Goal: Register for event/course

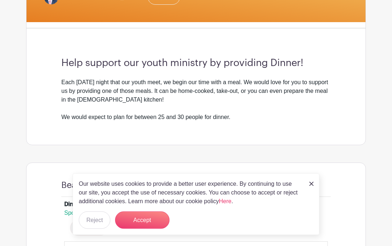
click at [313, 186] on img at bounding box center [312, 184] width 4 height 4
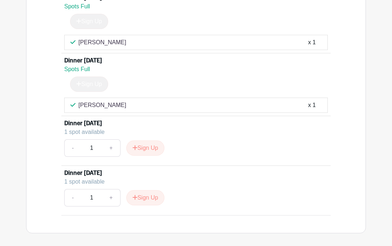
scroll to position [688, 0]
click at [84, 81] on div "Sign Up" at bounding box center [86, 84] width 44 height 15
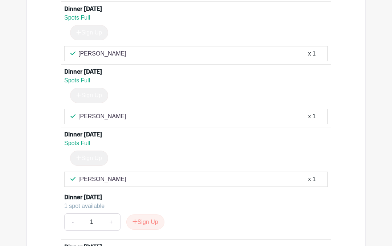
scroll to position [613, 0]
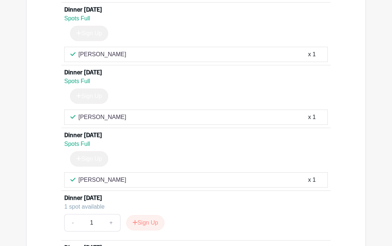
click at [93, 97] on div "Sign Up" at bounding box center [86, 96] width 44 height 15
click at [88, 99] on div "Sign Up" at bounding box center [86, 96] width 44 height 15
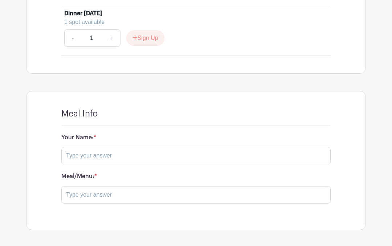
scroll to position [876, 0]
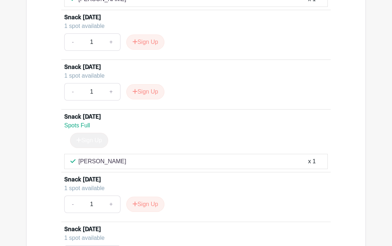
scroll to position [872, 0]
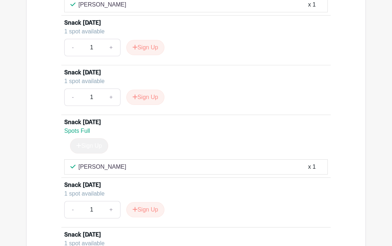
click at [90, 32] on div "1 spot available" at bounding box center [193, 31] width 258 height 9
click at [94, 47] on input "1" at bounding box center [92, 47] width 22 height 17
click at [95, 31] on div "1 spot available" at bounding box center [193, 31] width 258 height 9
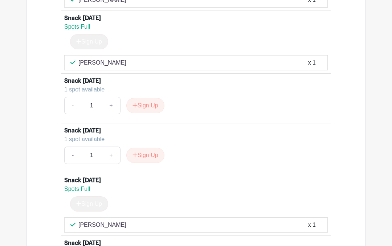
scroll to position [814, 0]
click at [138, 104] on button "Sign Up" at bounding box center [145, 105] width 38 height 15
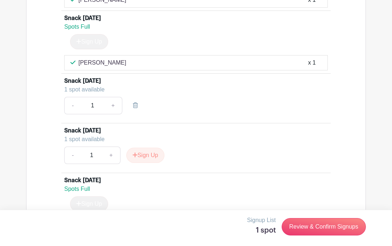
click at [144, 153] on button "Sign Up" at bounding box center [145, 155] width 38 height 15
click at [139, 106] on link at bounding box center [135, 105] width 20 height 17
click at [138, 109] on link at bounding box center [135, 105] width 20 height 17
click at [317, 226] on link "Review & Confirm Signups" at bounding box center [324, 226] width 84 height 17
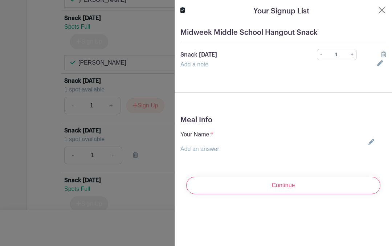
click at [223, 132] on div "Your Name: * Add an answer" at bounding box center [284, 141] width 206 height 23
click at [217, 138] on p "Your Name: *" at bounding box center [200, 134] width 39 height 9
click at [373, 144] on icon at bounding box center [372, 142] width 6 height 6
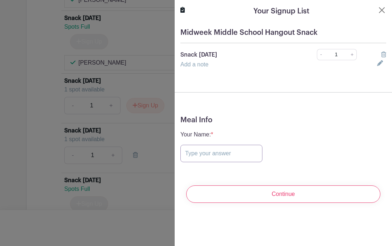
click at [192, 158] on input "text" at bounding box center [222, 153] width 82 height 17
type input "Vanita Seymour"
click at [276, 194] on input "Continue" at bounding box center [283, 194] width 194 height 17
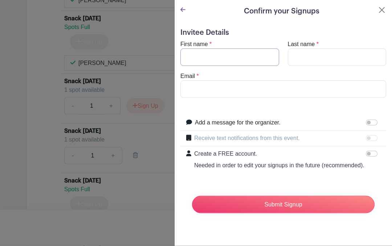
click at [190, 63] on input "First name" at bounding box center [230, 57] width 99 height 17
type input "Vanita"
type input "Seymour"
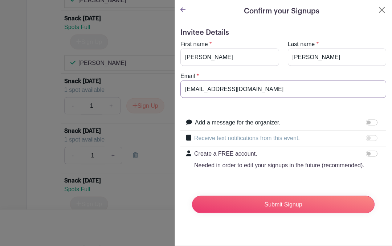
type input "Vanitaseymour@yahoo.com"
click at [280, 202] on input "Submit Signup" at bounding box center [283, 204] width 183 height 17
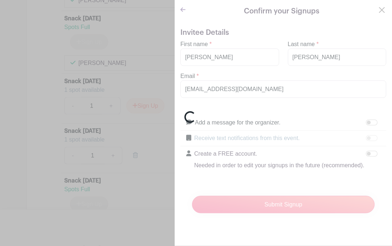
scroll to position [814, 0]
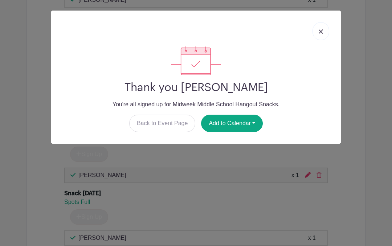
click at [323, 32] on img at bounding box center [321, 31] width 4 height 4
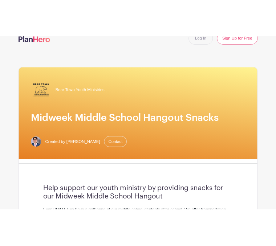
scroll to position [0, 0]
